Goal: Check status: Check status

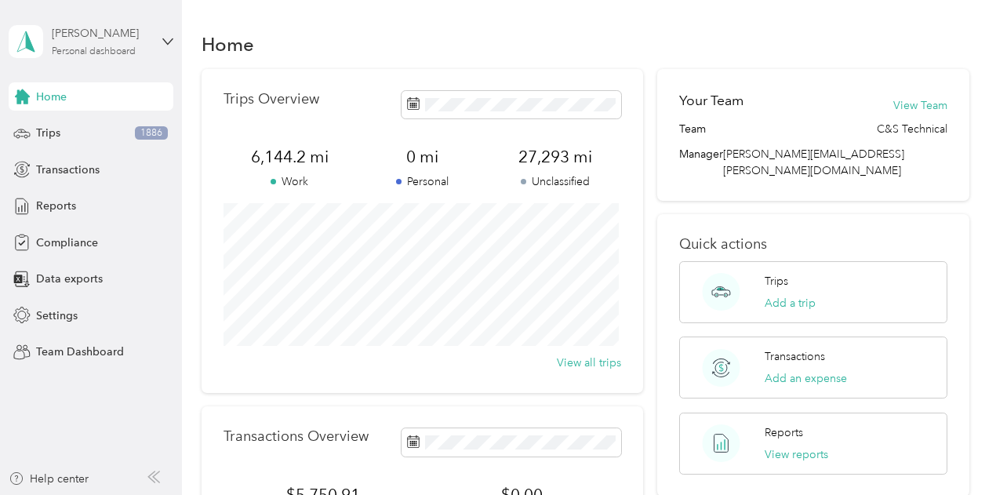
click at [136, 45] on div "[PERSON_NAME] Personal dashboard" at bounding box center [101, 40] width 98 height 31
click at [89, 129] on div "Team dashboard" at bounding box center [263, 125] width 486 height 27
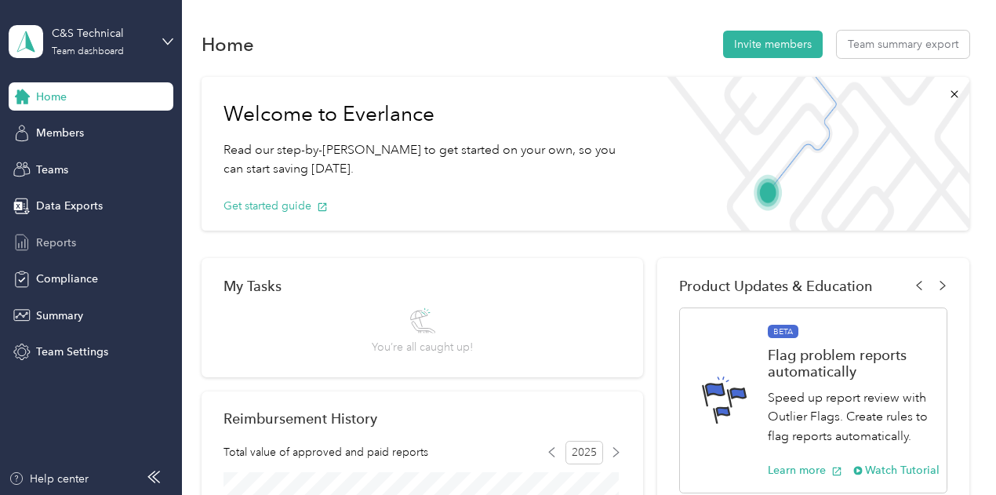
click at [64, 243] on span "Reports" at bounding box center [56, 243] width 40 height 16
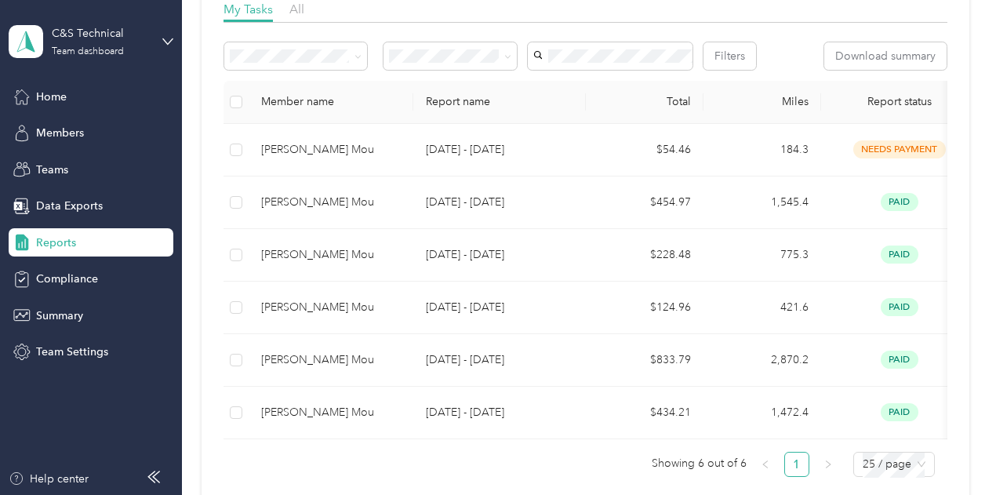
scroll to position [248, 0]
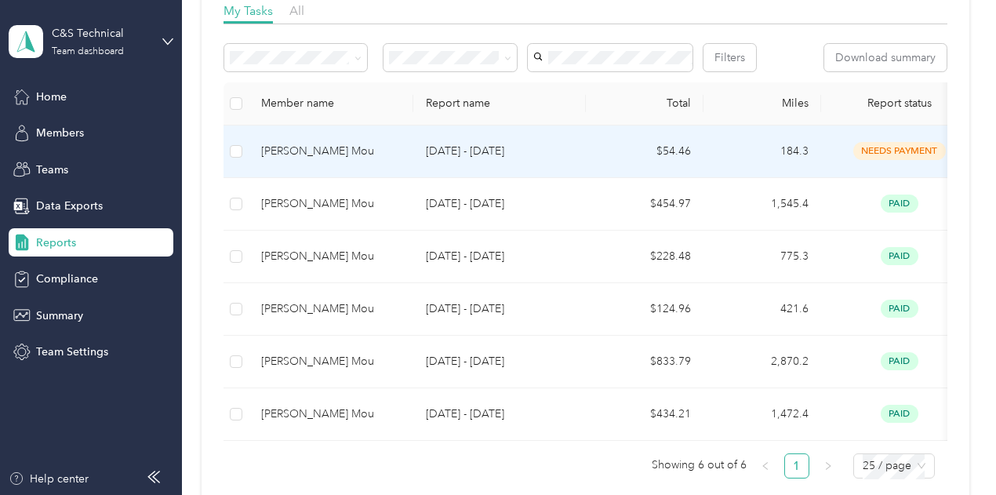
click at [891, 160] on span "needs payment" at bounding box center [899, 151] width 93 height 18
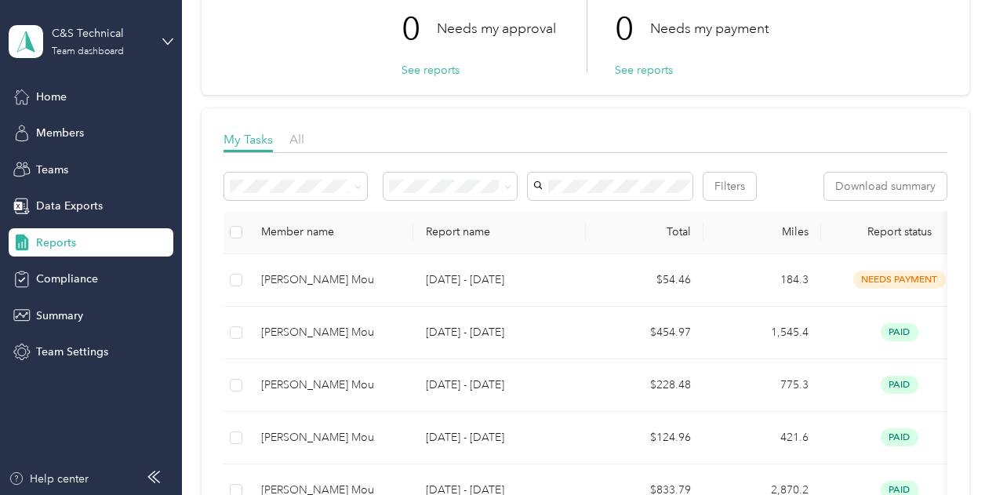
scroll to position [129, 0]
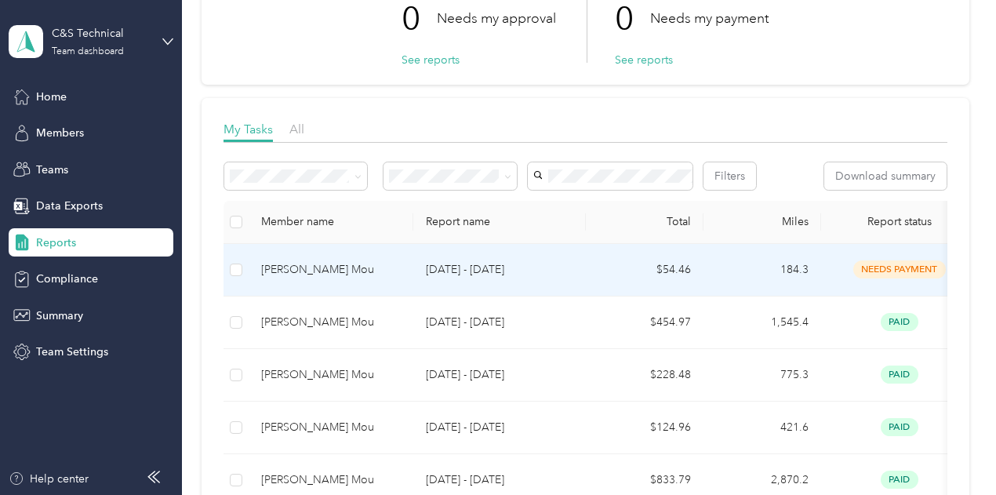
click at [841, 278] on div "needs payment" at bounding box center [900, 269] width 132 height 18
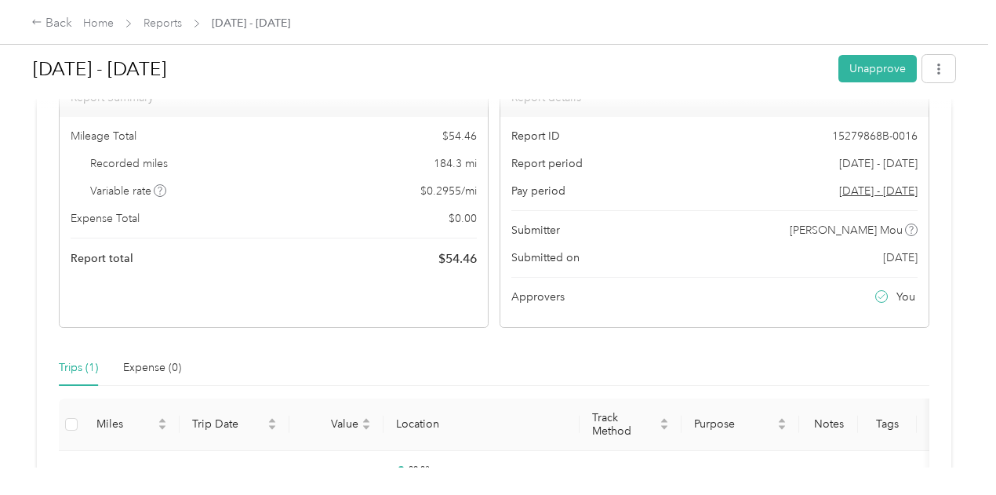
scroll to position [116, 0]
